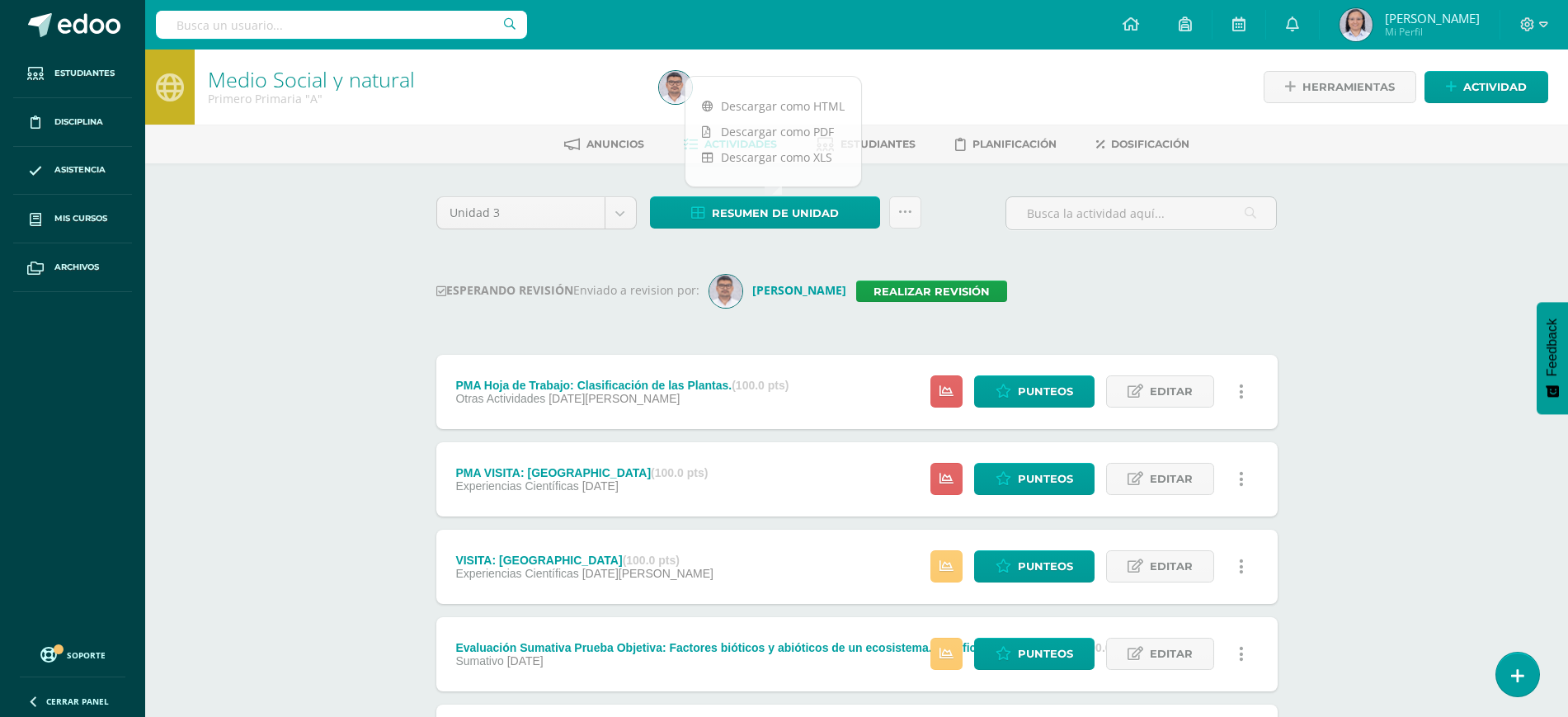
click at [299, 29] on input "text" at bounding box center [340, 25] width 371 height 29
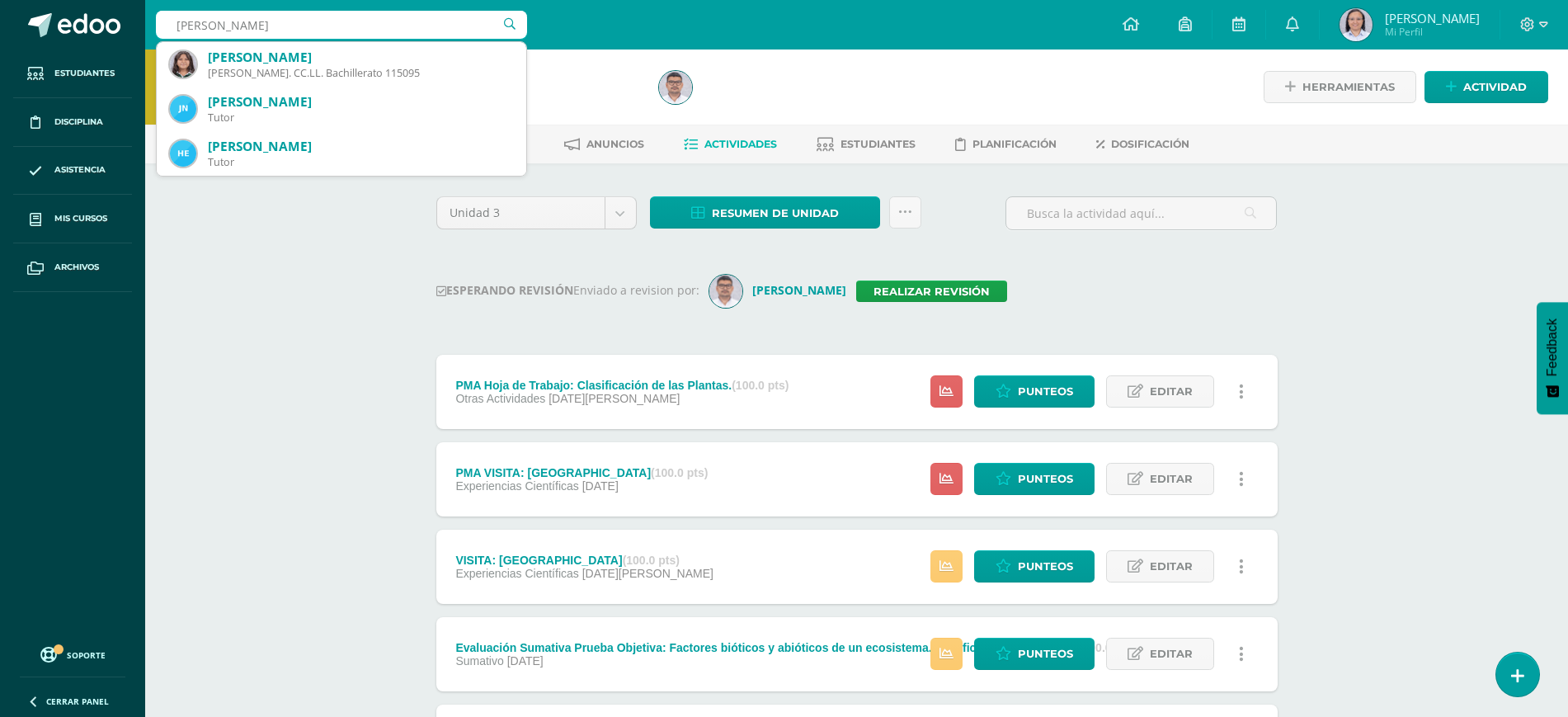
type input "sheyla"
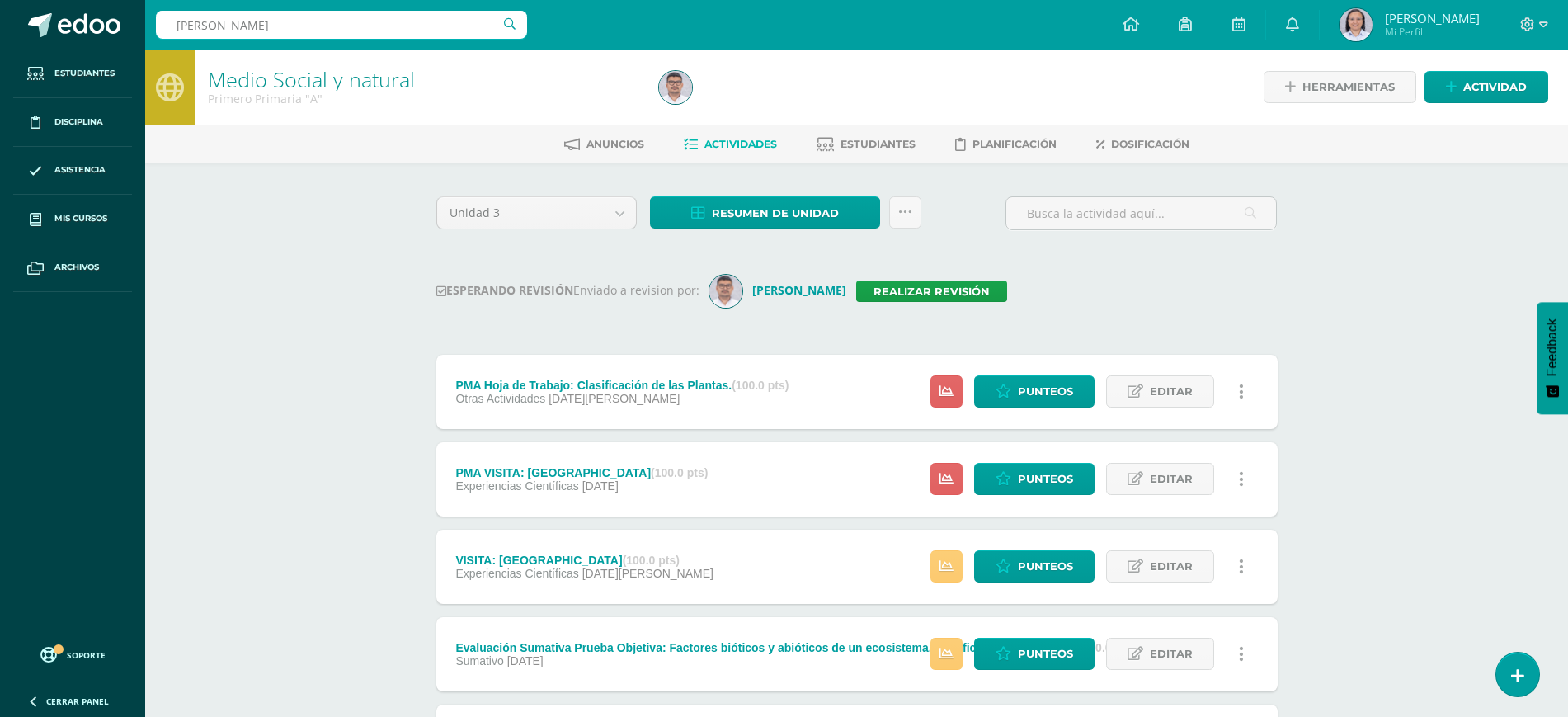
click at [725, 306] on div "ESPERANDO REVISIÓN Enviado a revision por: Pablo Lara Realizar revisión" at bounding box center [857, 291] width 841 height 33
click at [675, 93] on img at bounding box center [676, 88] width 33 height 33
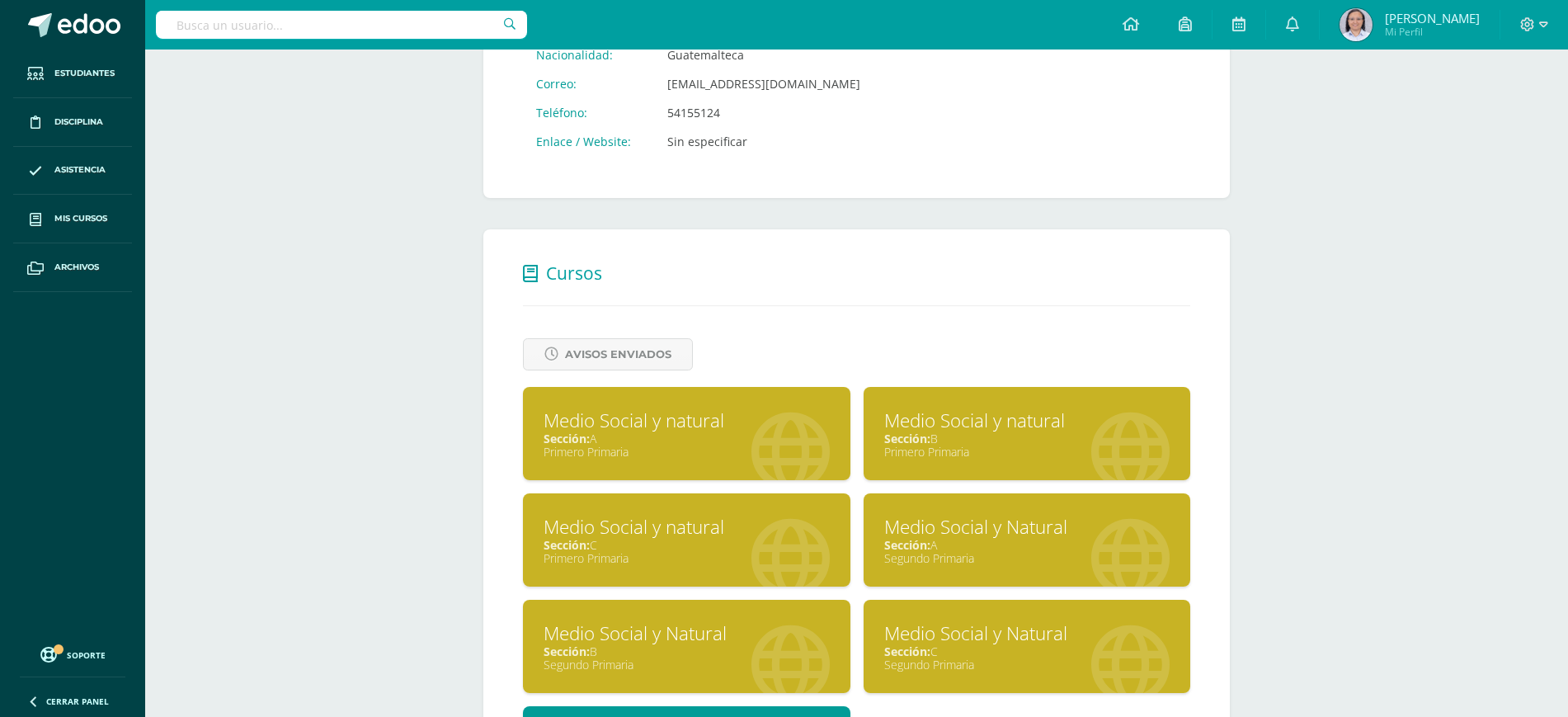
scroll to position [594, 0]
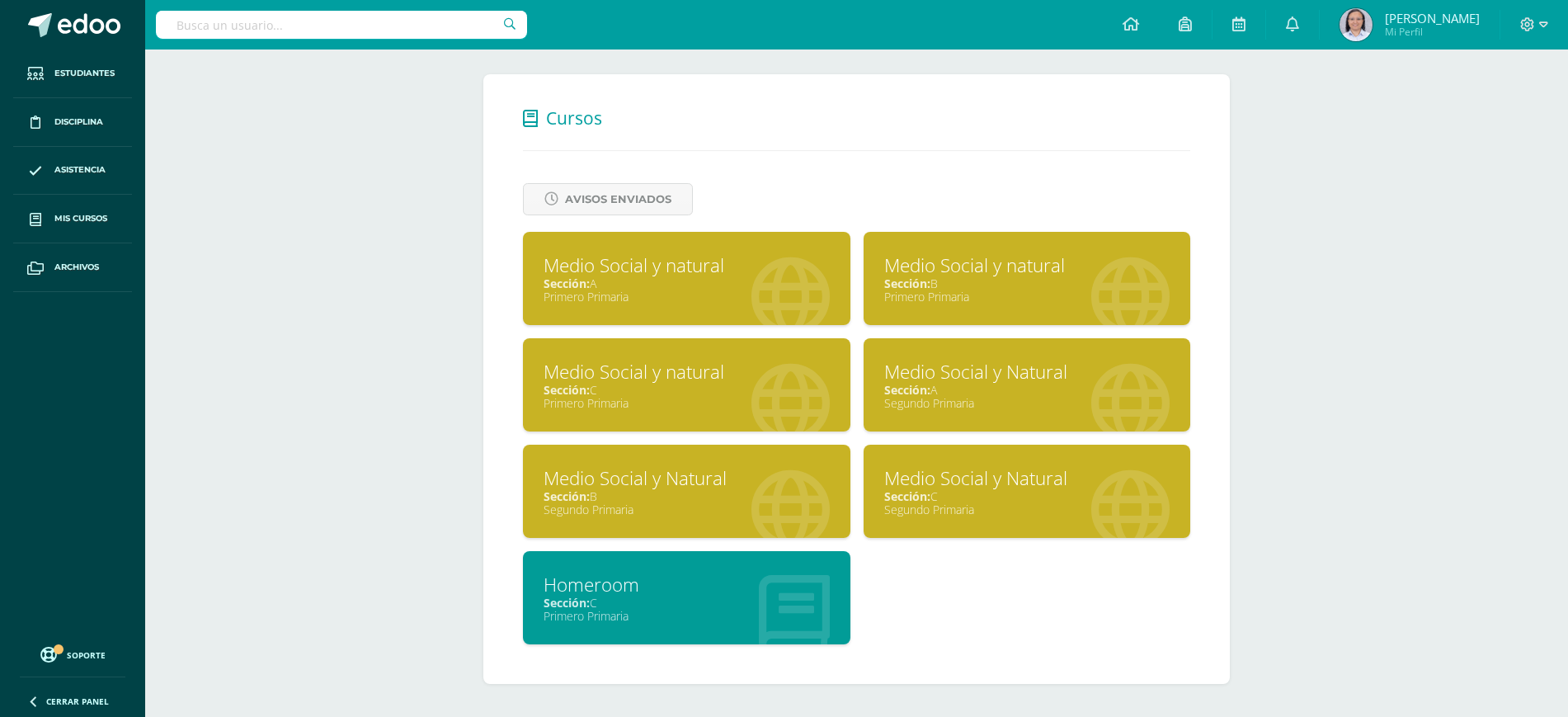
click at [1057, 286] on div "Sección: B" at bounding box center [1027, 283] width 286 height 16
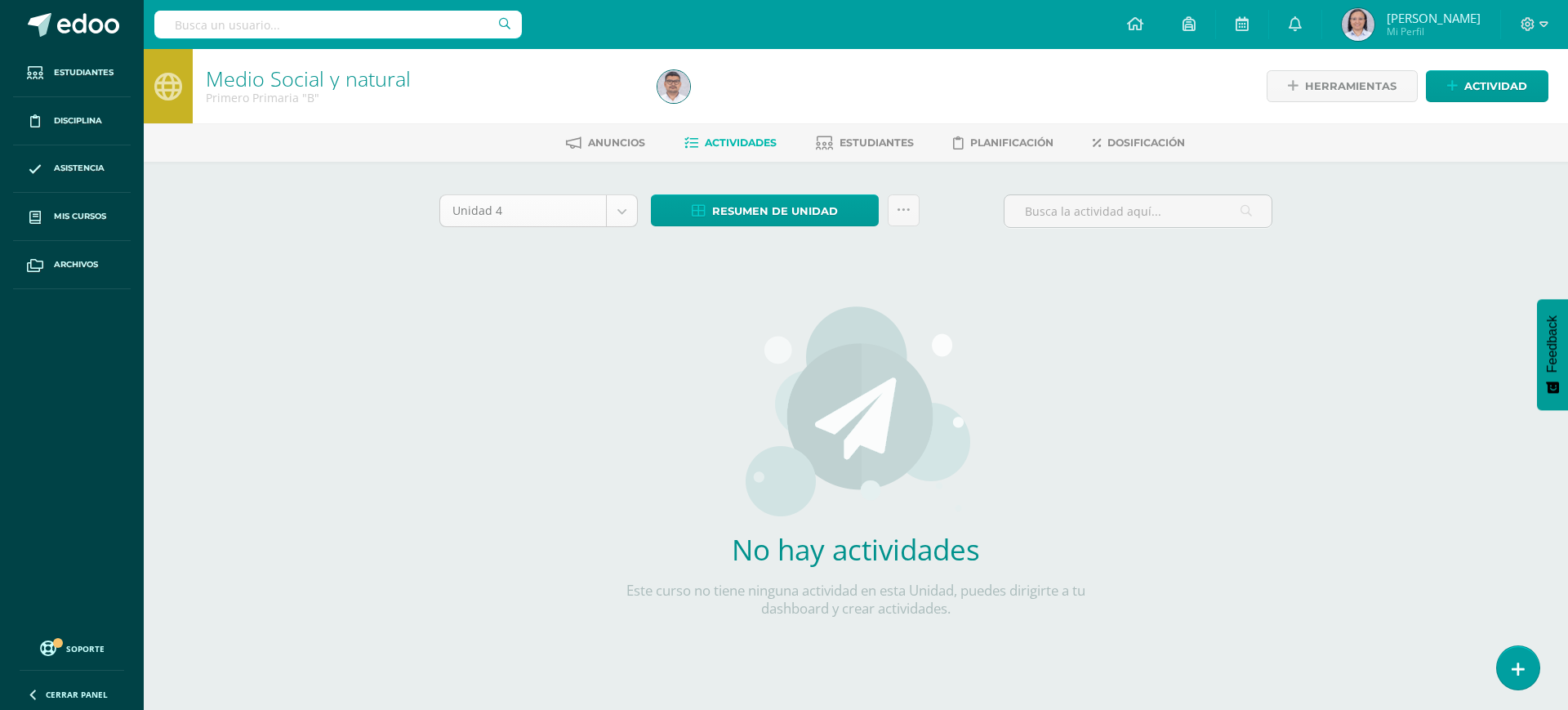
click at [627, 209] on body "Estudiantes Disciplina Asistencia Mis cursos Archivos Soporte Ayuda Reportar un…" at bounding box center [784, 351] width 1568 height 701
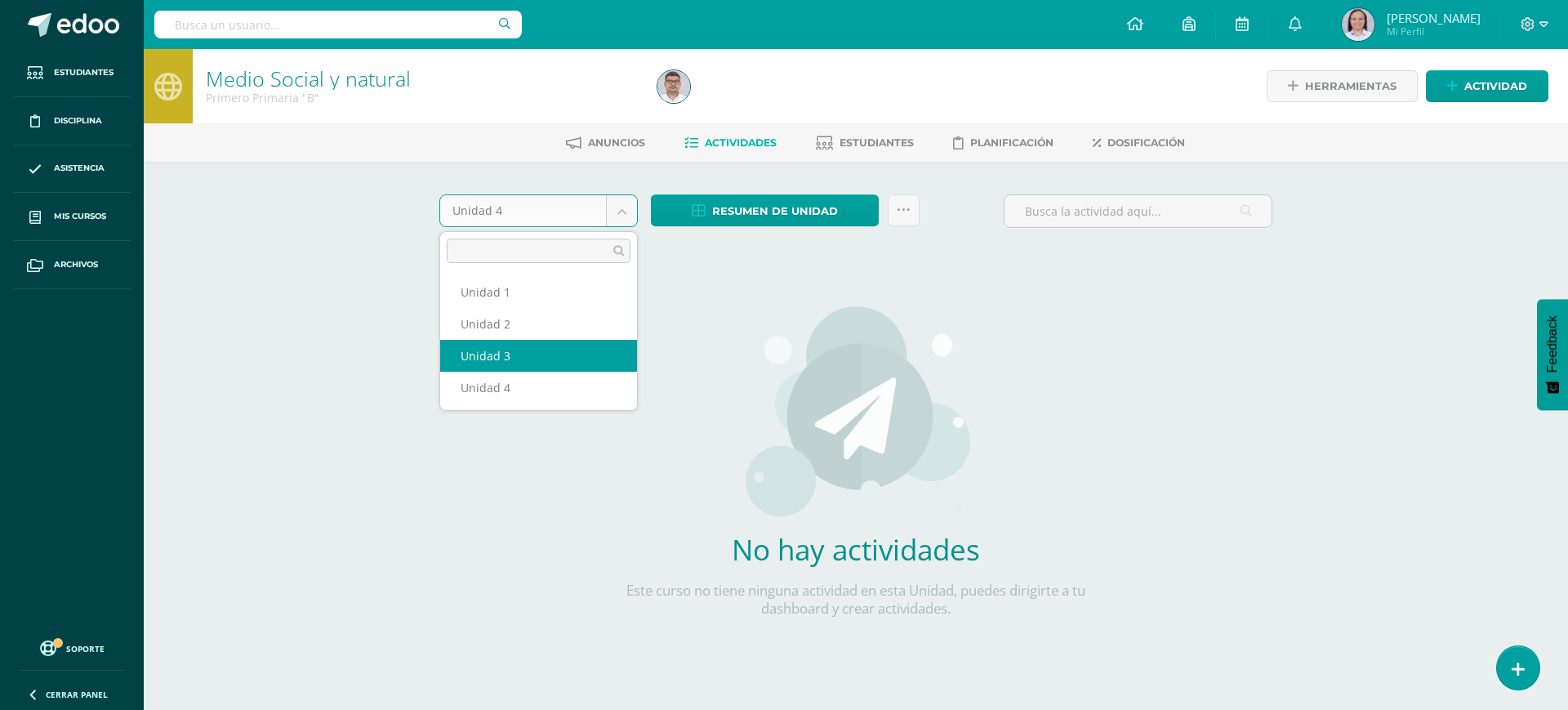
select select "Unidad 3"
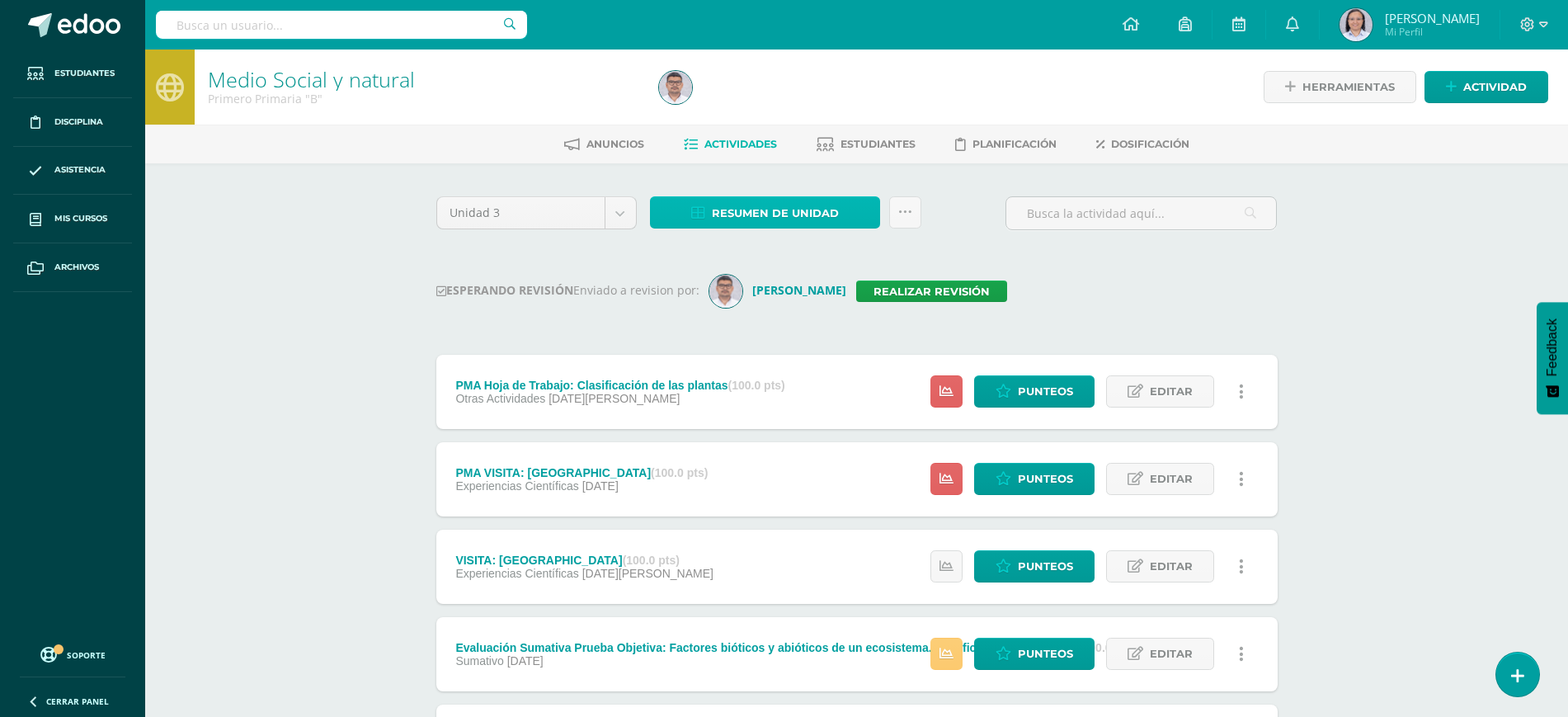
click at [764, 202] on span "Resumen de unidad" at bounding box center [775, 212] width 127 height 30
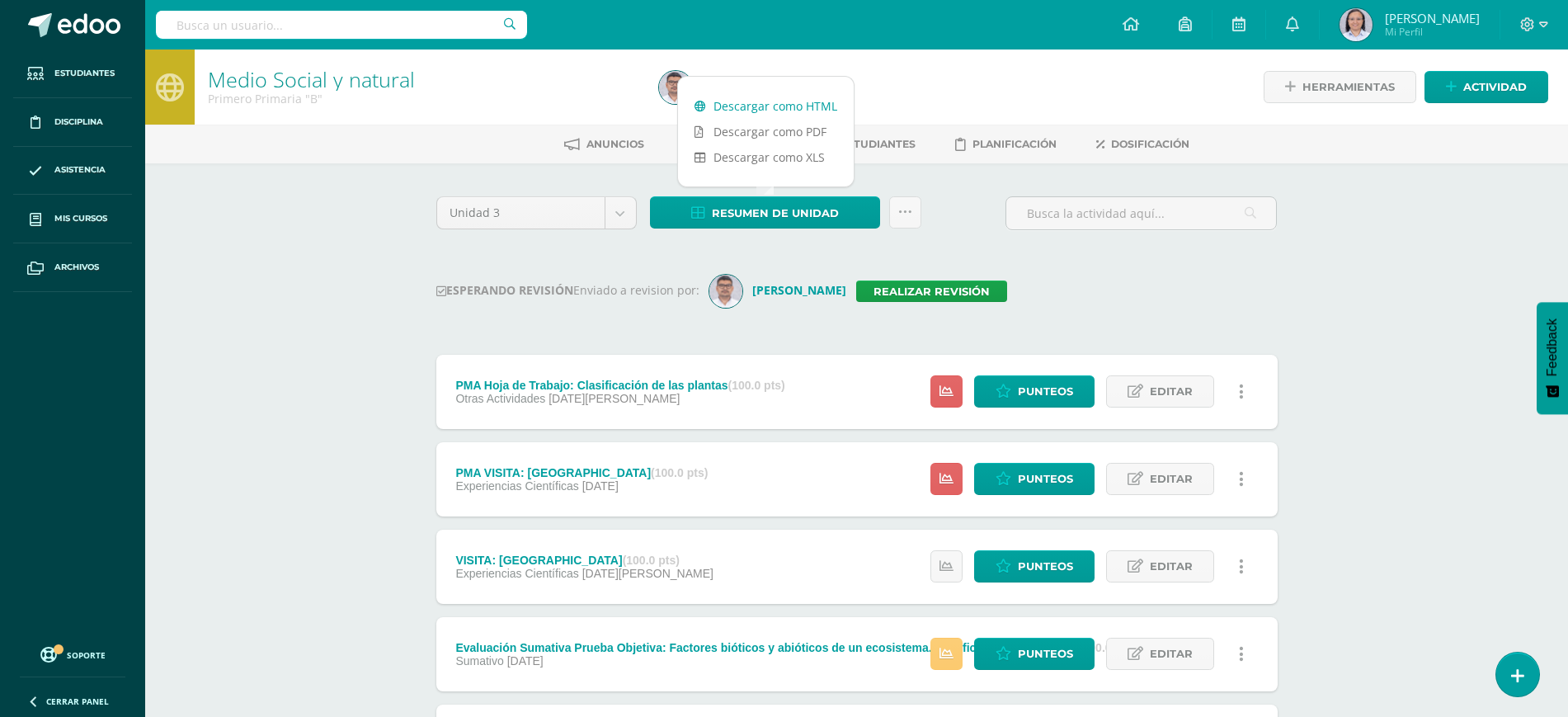
click at [752, 100] on link "Descargar como HTML" at bounding box center [765, 106] width 176 height 26
click at [621, 79] on h1 "Medio Social y natural" at bounding box center [423, 79] width 432 height 23
click at [682, 83] on img at bounding box center [676, 88] width 33 height 33
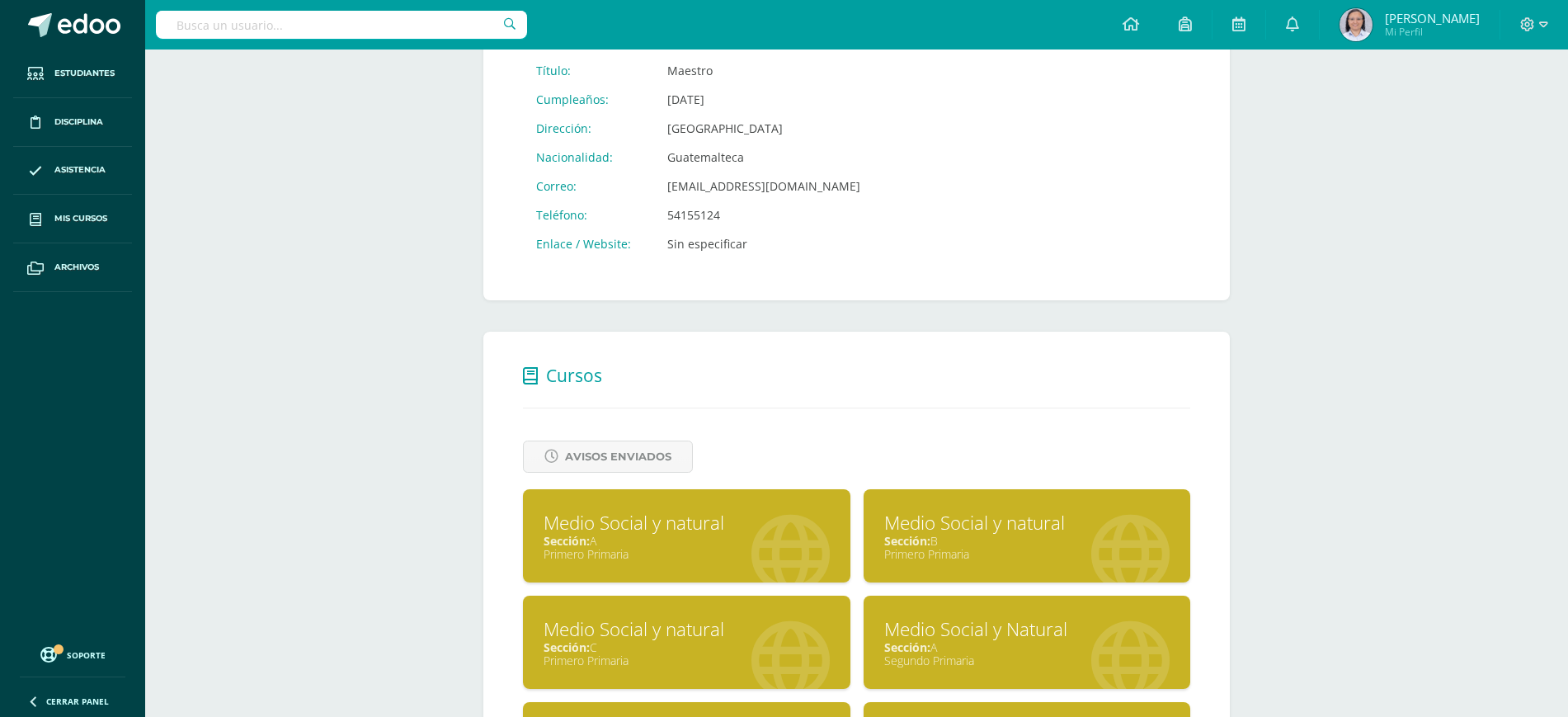
scroll to position [412, 0]
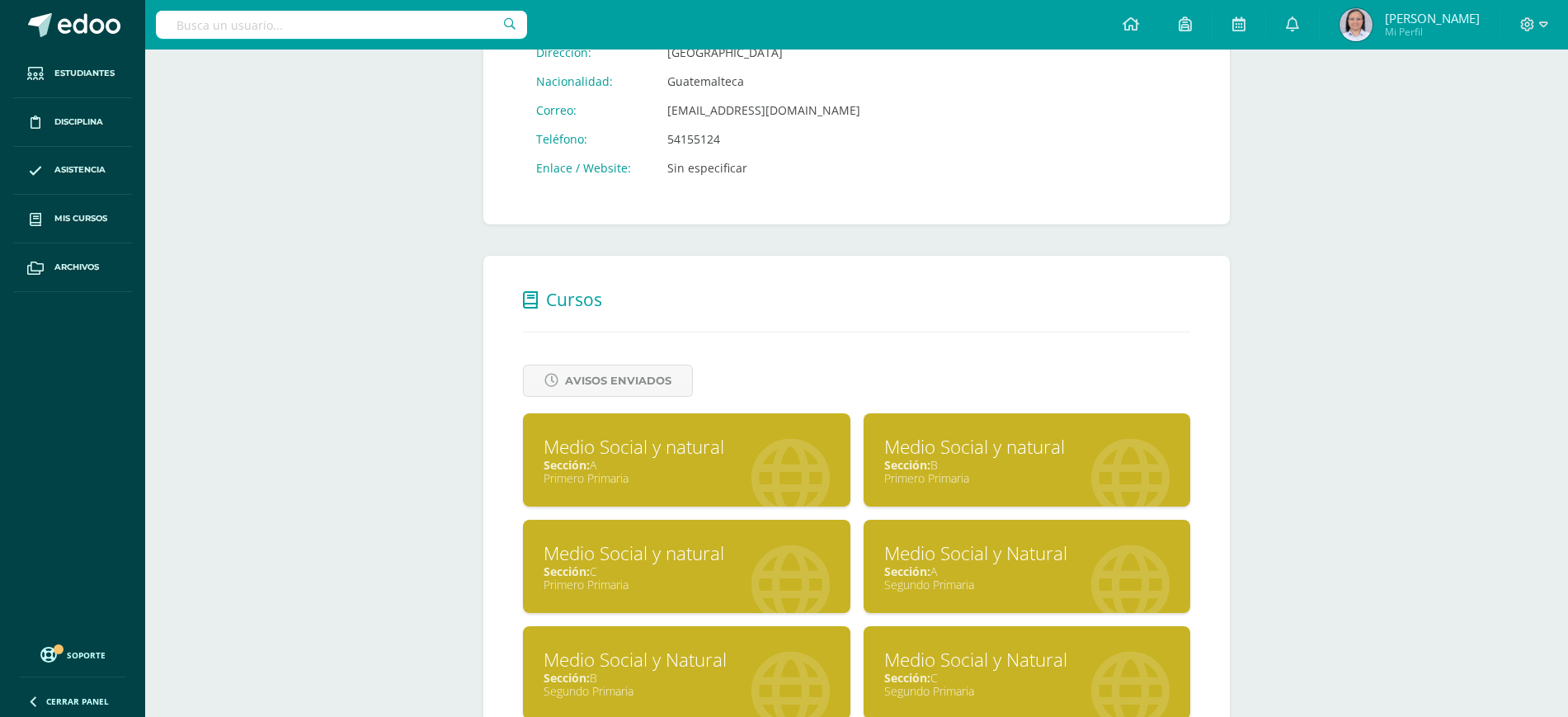
click at [759, 566] on div "Sección: C" at bounding box center [687, 571] width 286 height 16
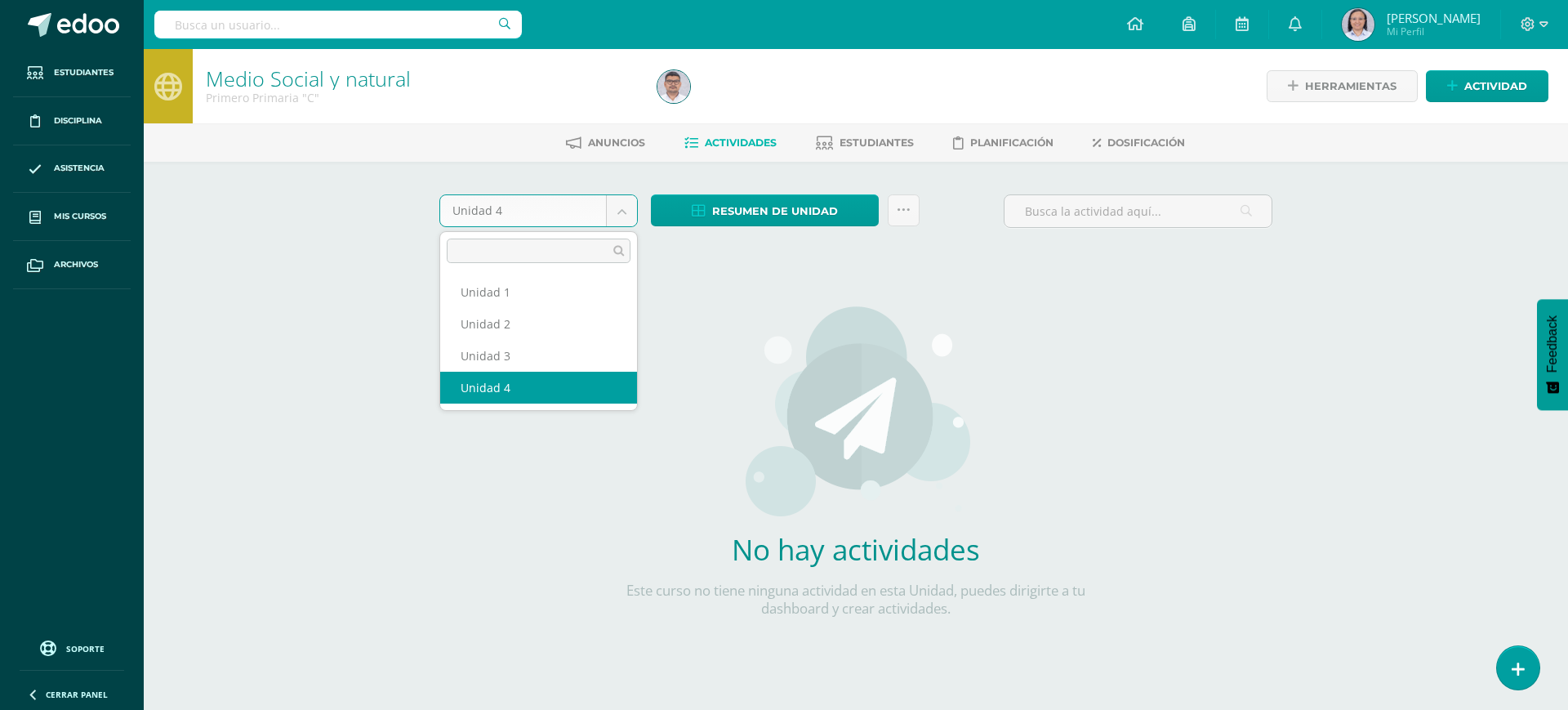
click at [620, 210] on body "Estudiantes Disciplina Asistencia Mis cursos Archivos Soporte Ayuda Reportar un…" at bounding box center [784, 351] width 1568 height 701
select select "Unidad 3"
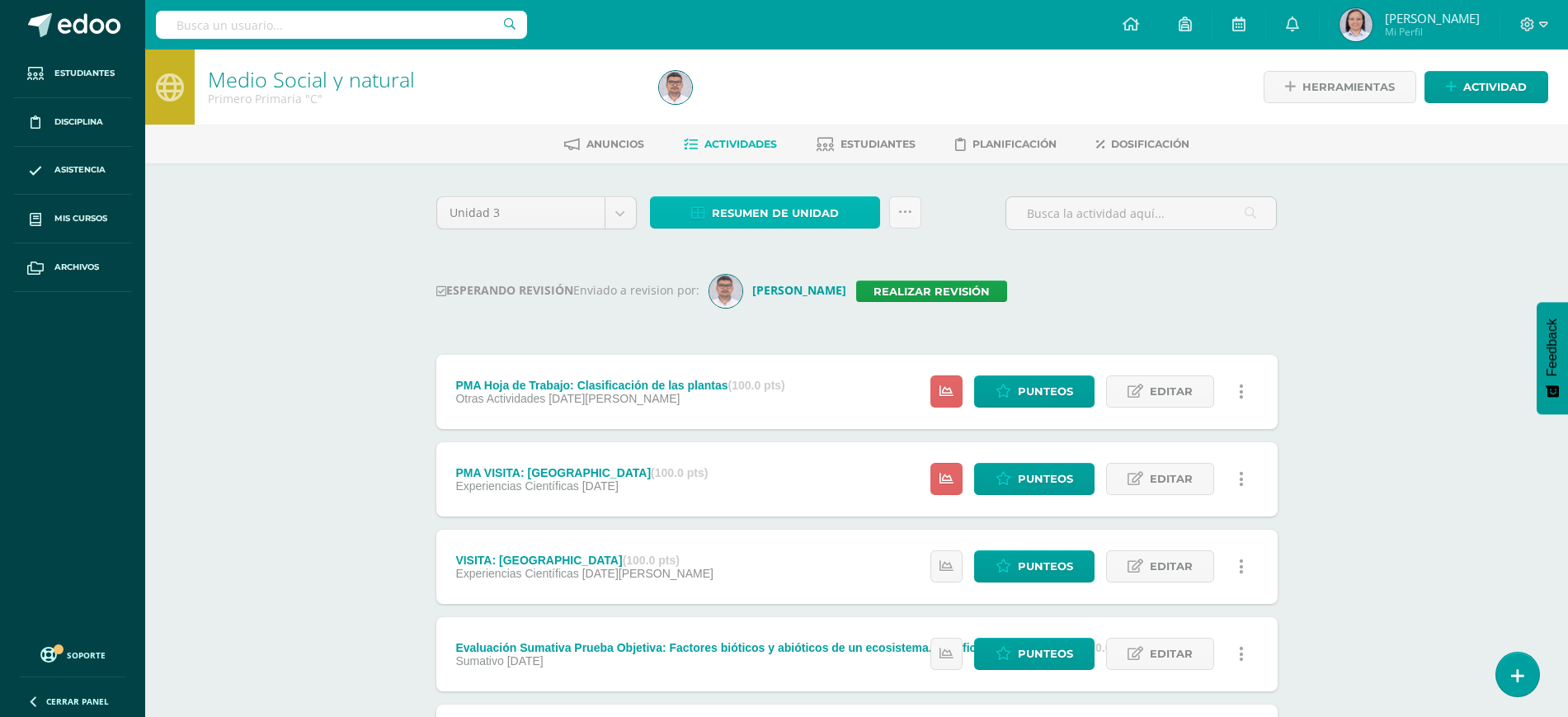
click at [735, 214] on span "Resumen de unidad" at bounding box center [775, 212] width 127 height 30
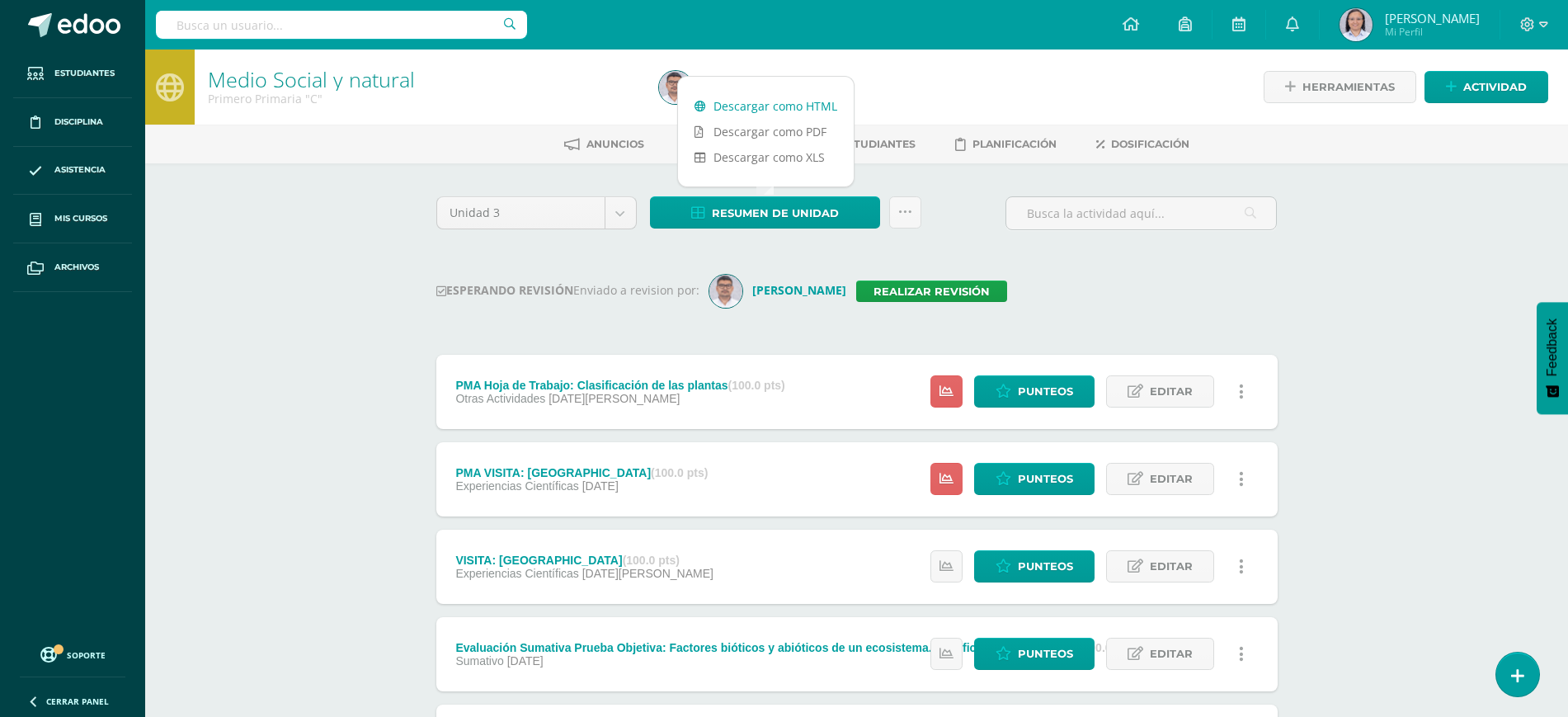
click at [718, 104] on link "Descargar como HTML" at bounding box center [765, 106] width 176 height 26
